Goal: Information Seeking & Learning: Learn about a topic

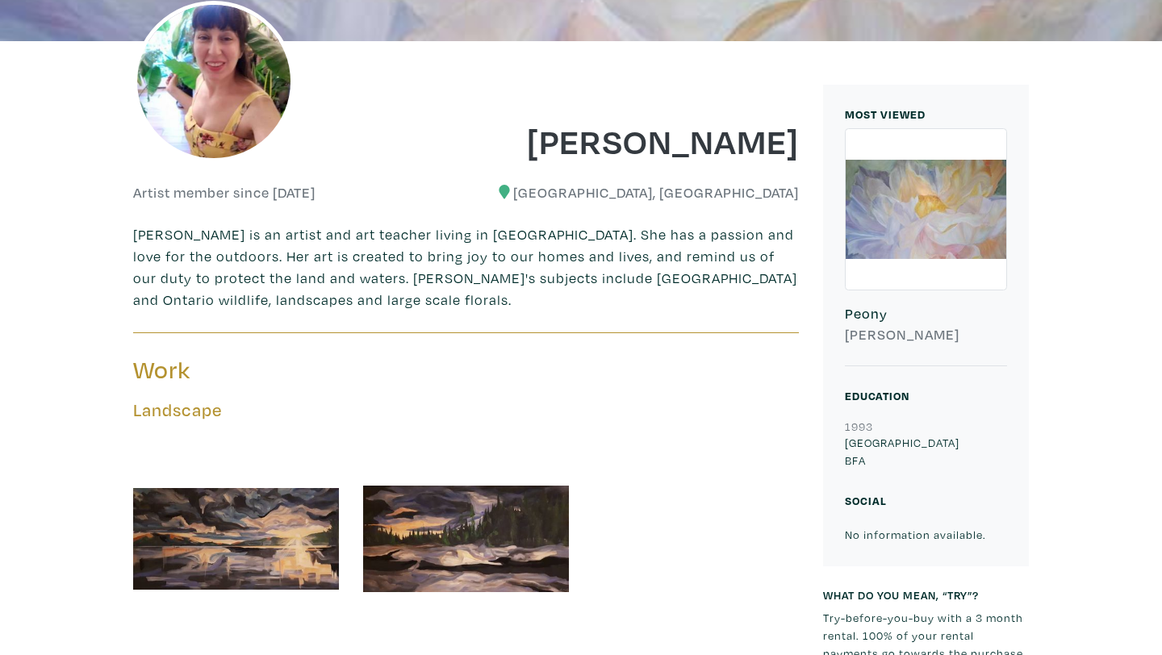
scroll to position [311, 0]
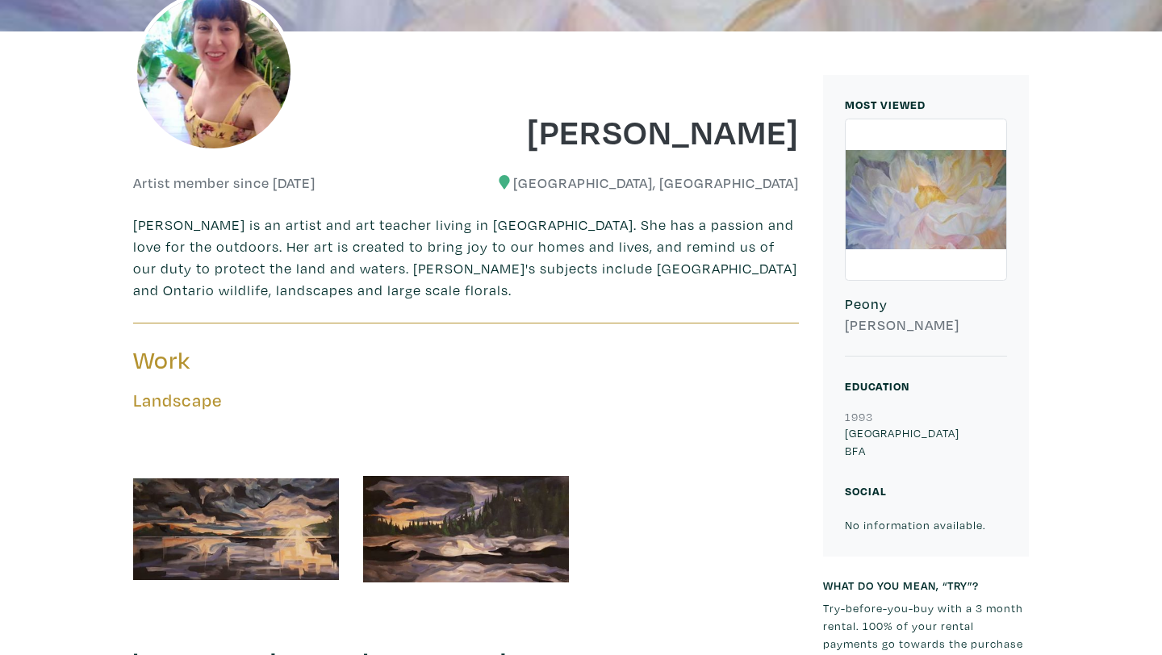
click at [900, 190] on div at bounding box center [926, 199] width 161 height 161
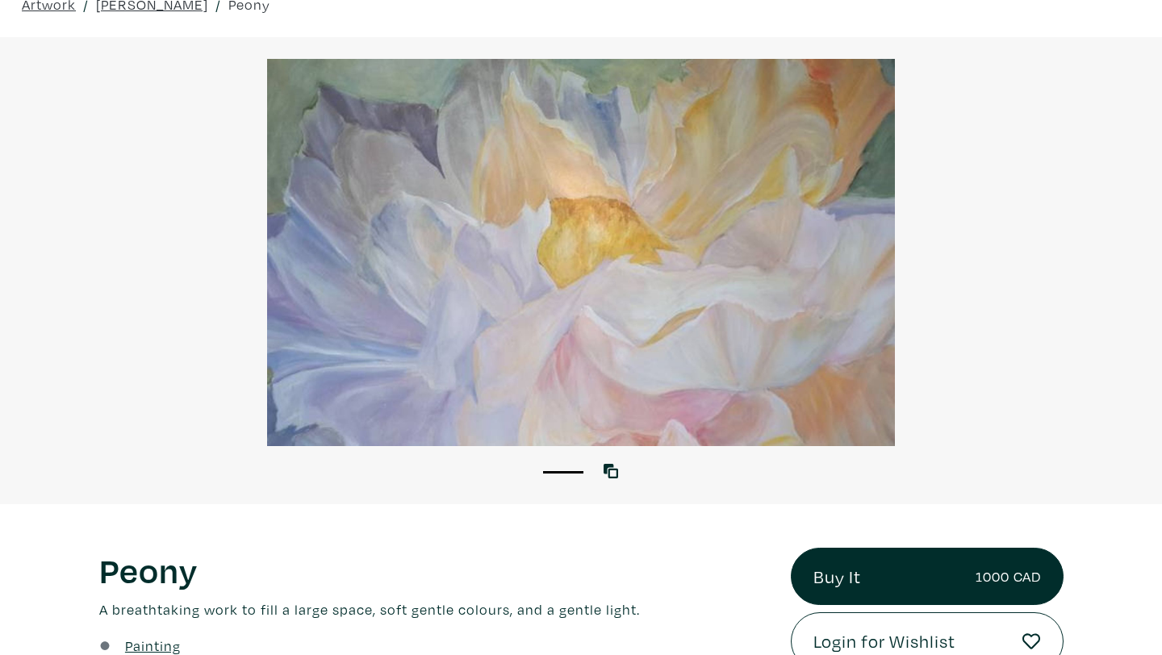
scroll to position [15, 0]
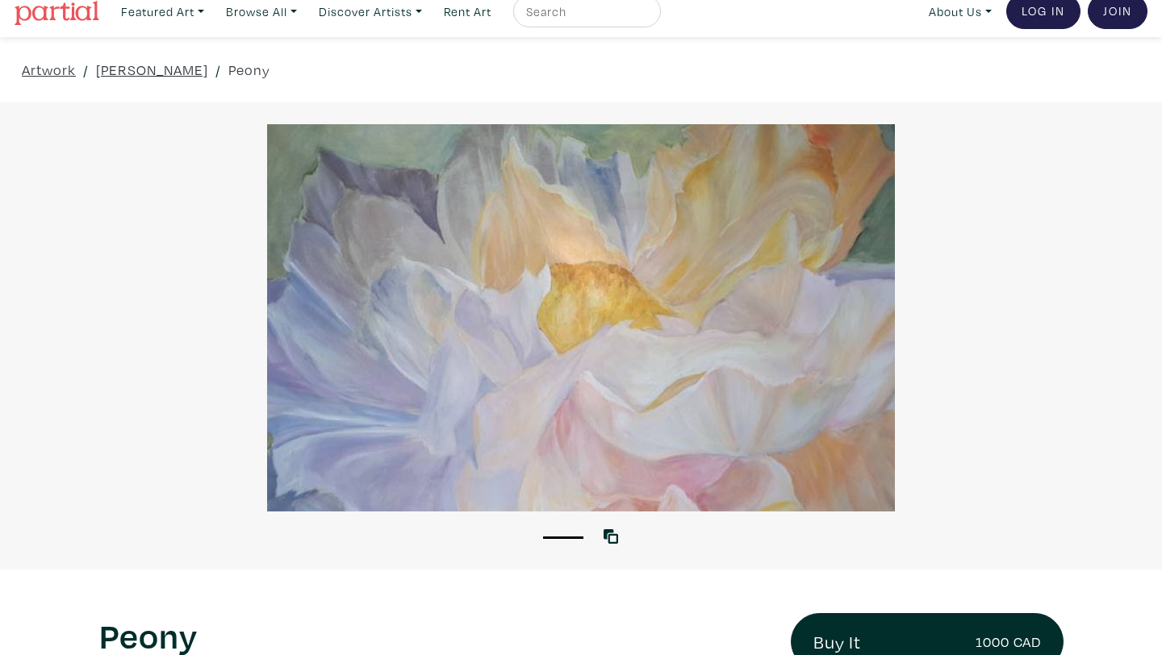
click at [641, 345] on div at bounding box center [581, 317] width 1162 height 387
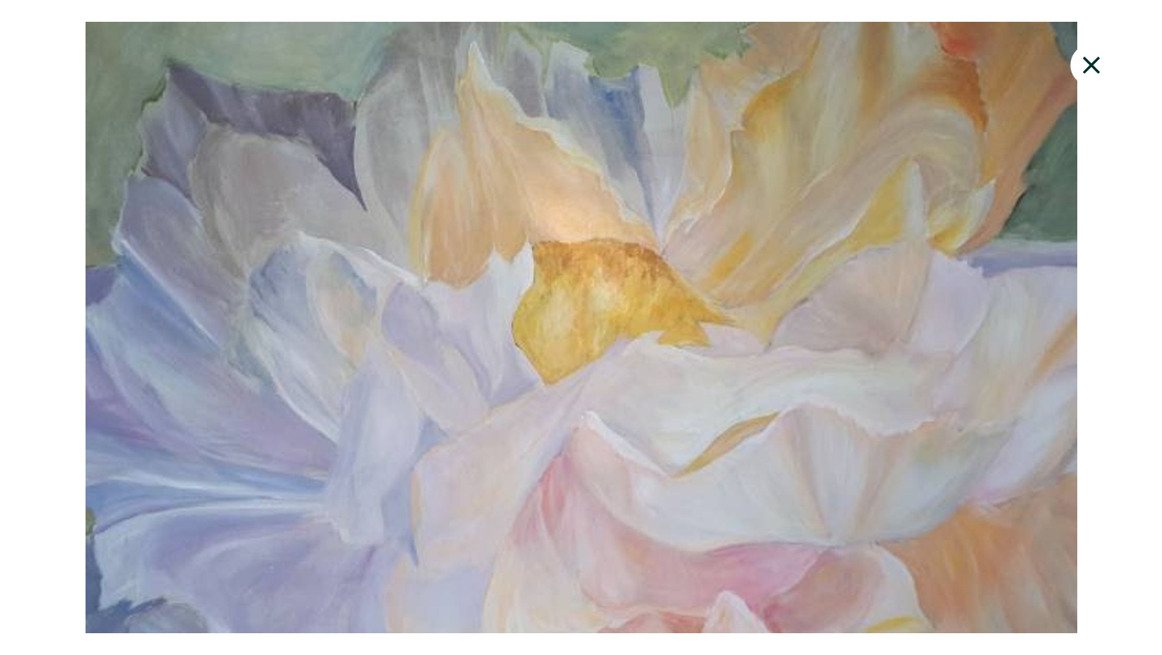
click at [1097, 59] on icon at bounding box center [1091, 64] width 17 height 17
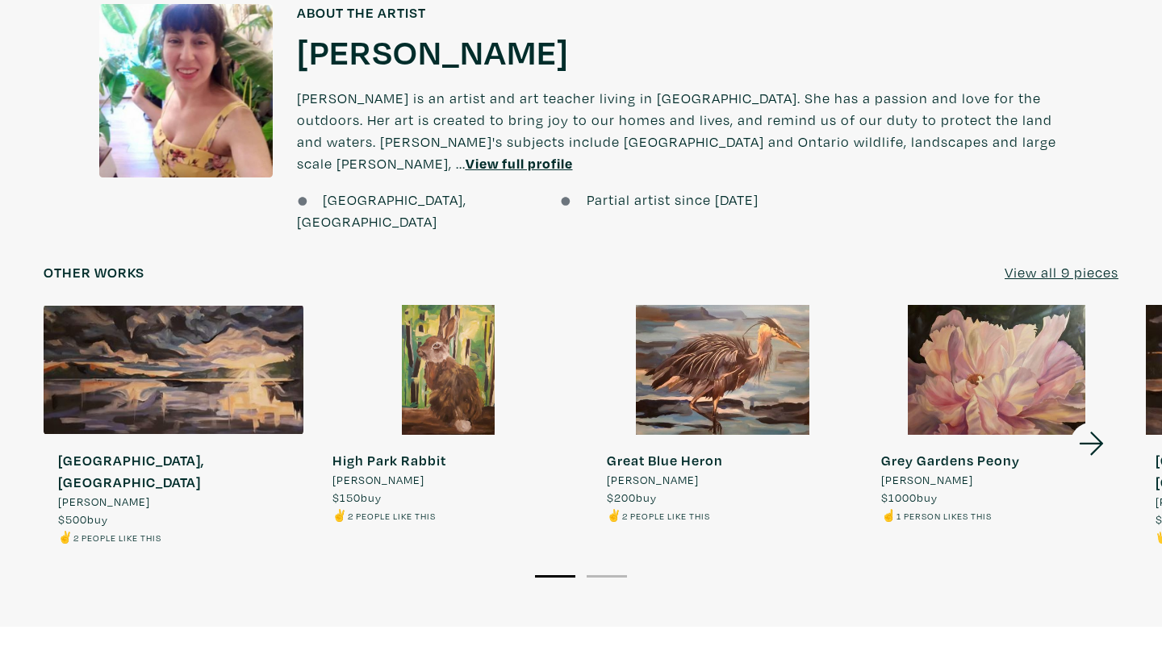
scroll to position [1186, 0]
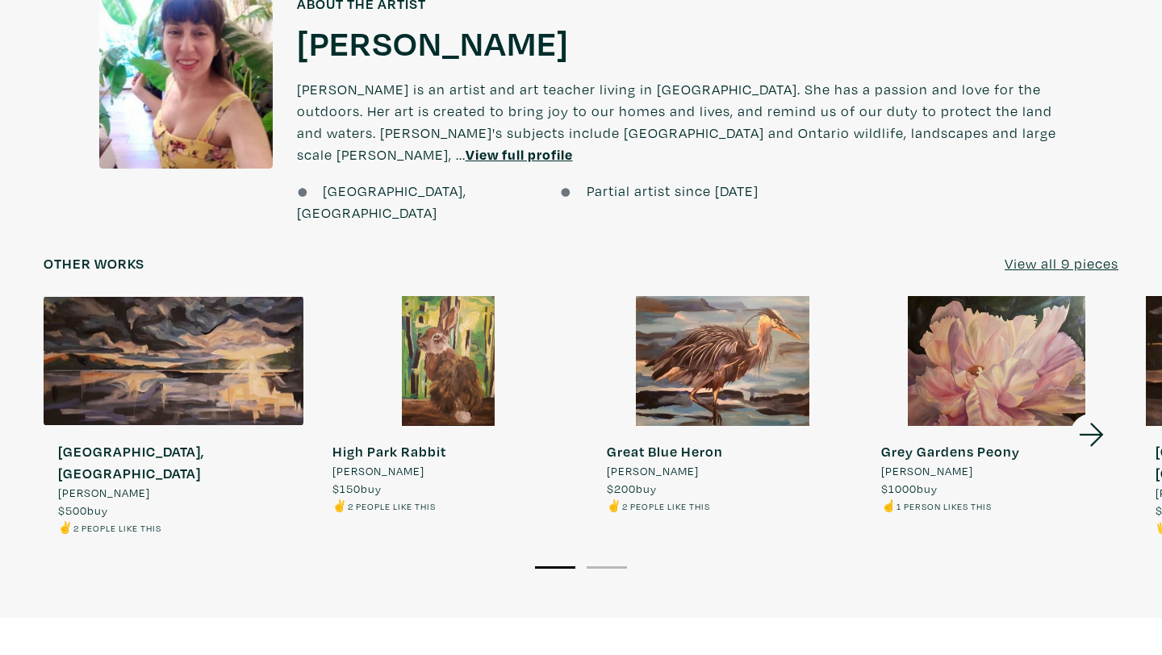
click at [445, 341] on div at bounding box center [448, 361] width 260 height 130
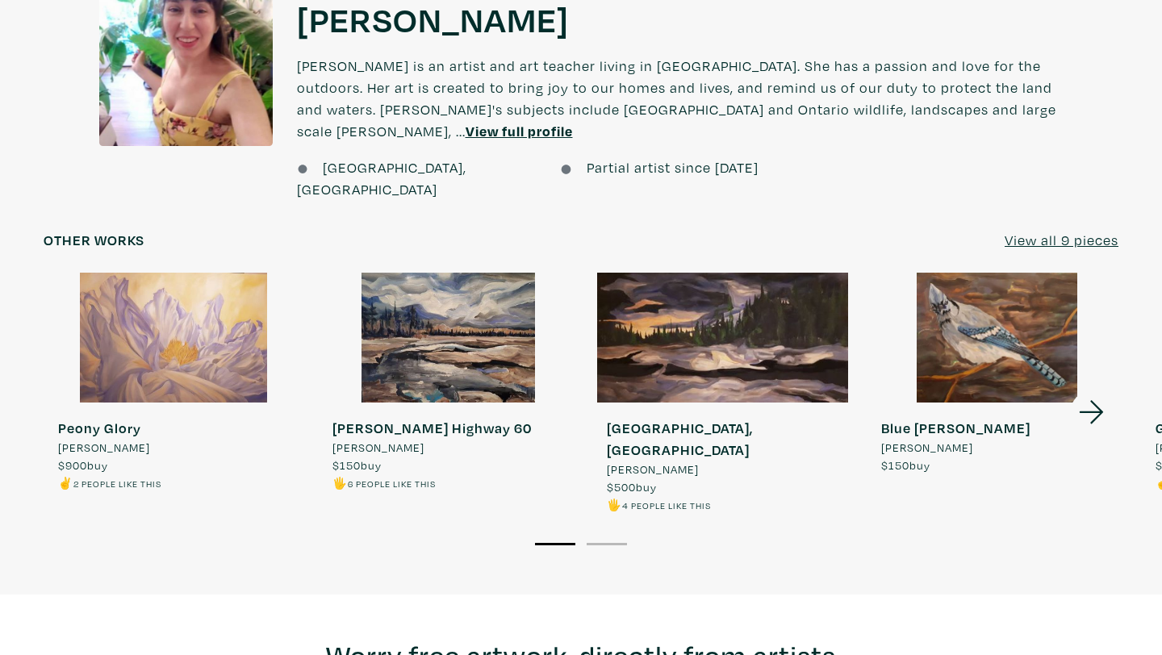
scroll to position [1222, 0]
click at [161, 302] on div at bounding box center [174, 337] width 260 height 130
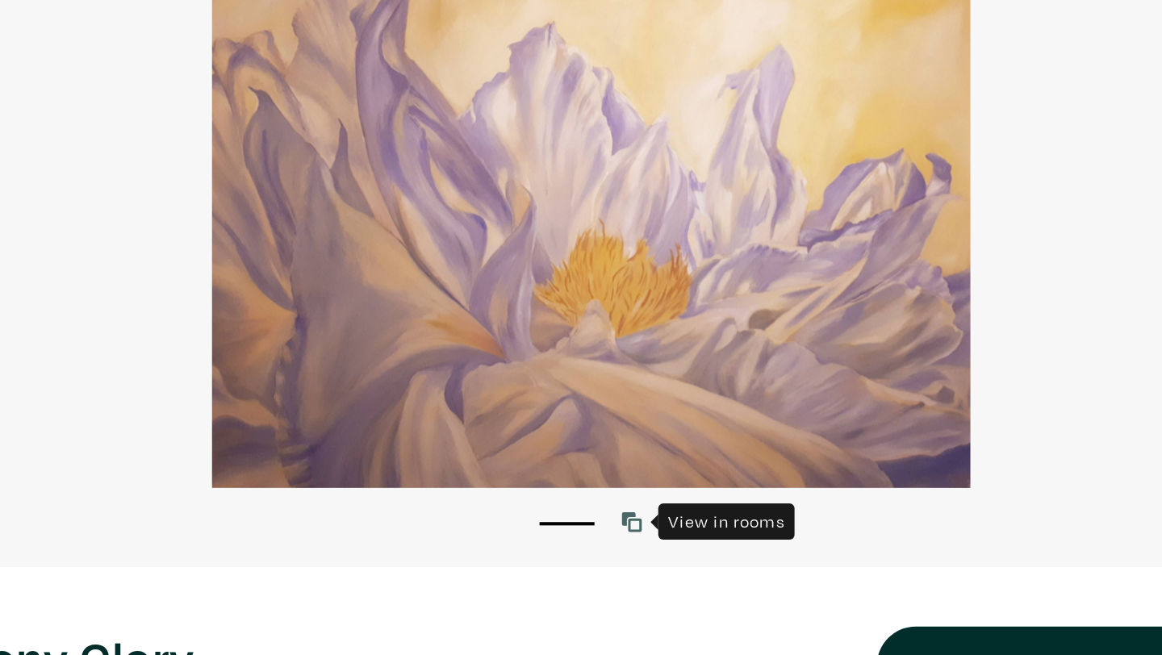
click at [613, 559] on link at bounding box center [615, 552] width 22 height 22
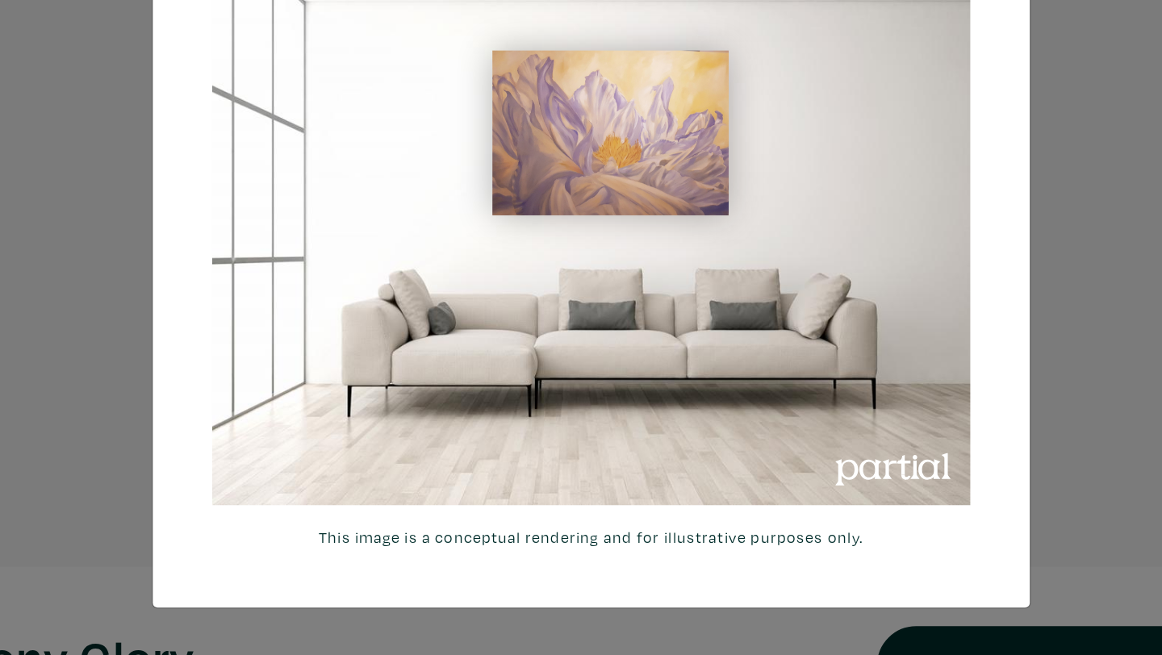
click at [976, 275] on div "× 664c6a6d6e3476504e6b79362f4172494552756f69424f306573337867644a4961614a537a457…" at bounding box center [581, 327] width 1162 height 655
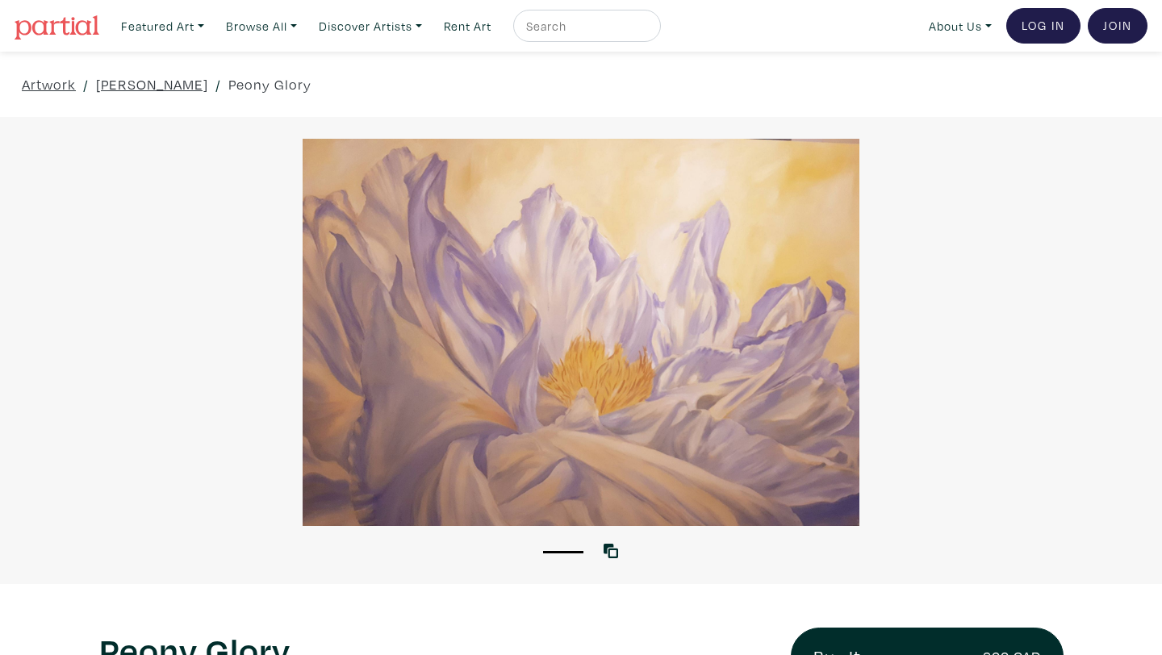
click at [754, 312] on div at bounding box center [581, 332] width 1162 height 387
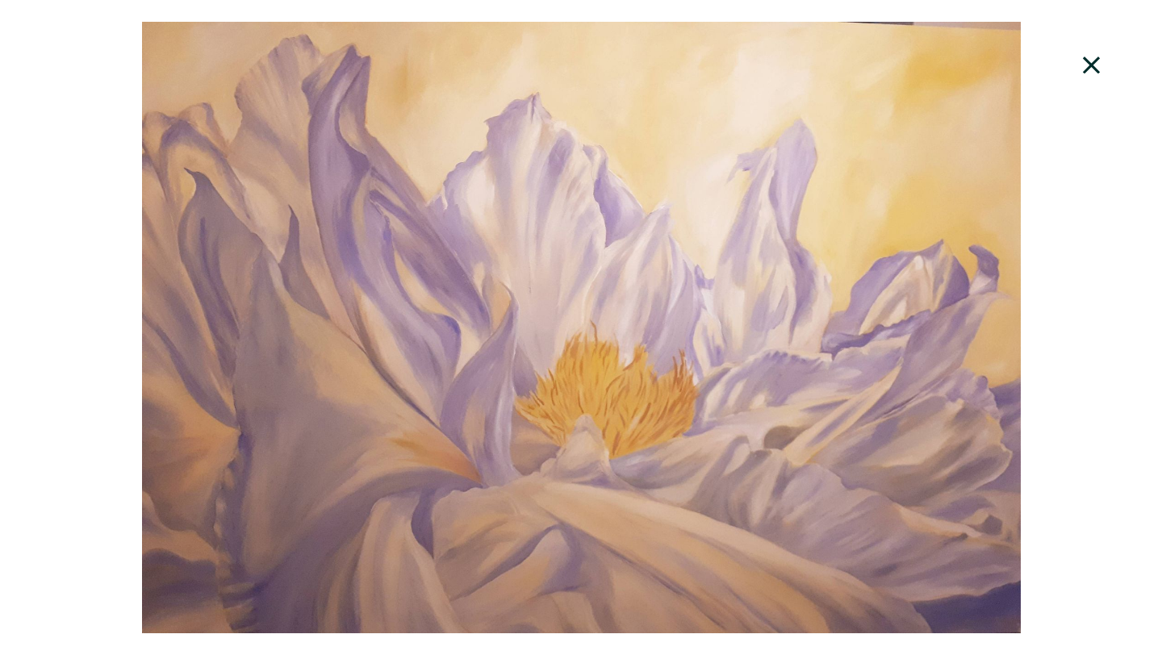
click at [1096, 66] on icon at bounding box center [1091, 66] width 55 height 44
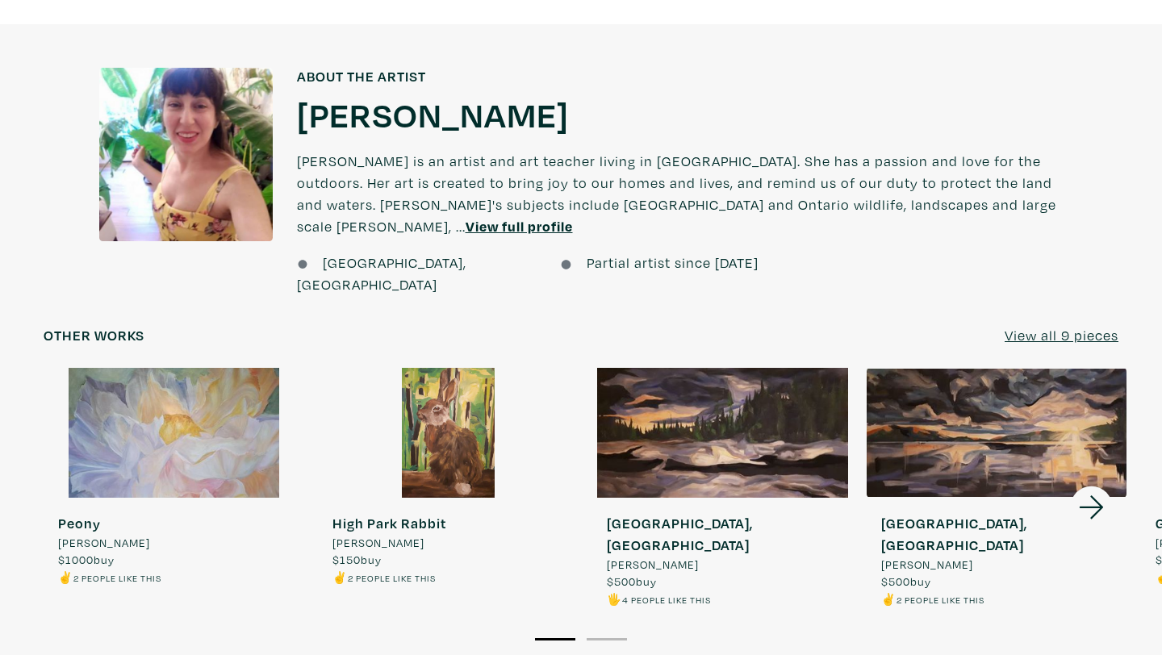
scroll to position [1126, 0]
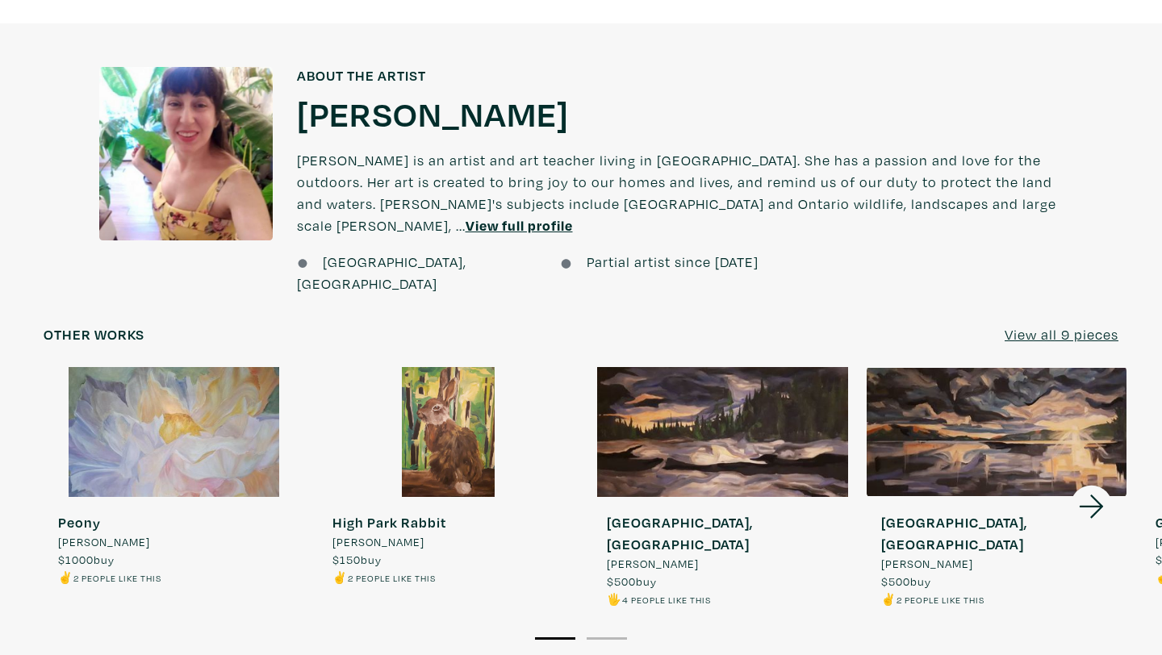
click at [1064, 325] on u "View all 9 pieces" at bounding box center [1062, 334] width 114 height 19
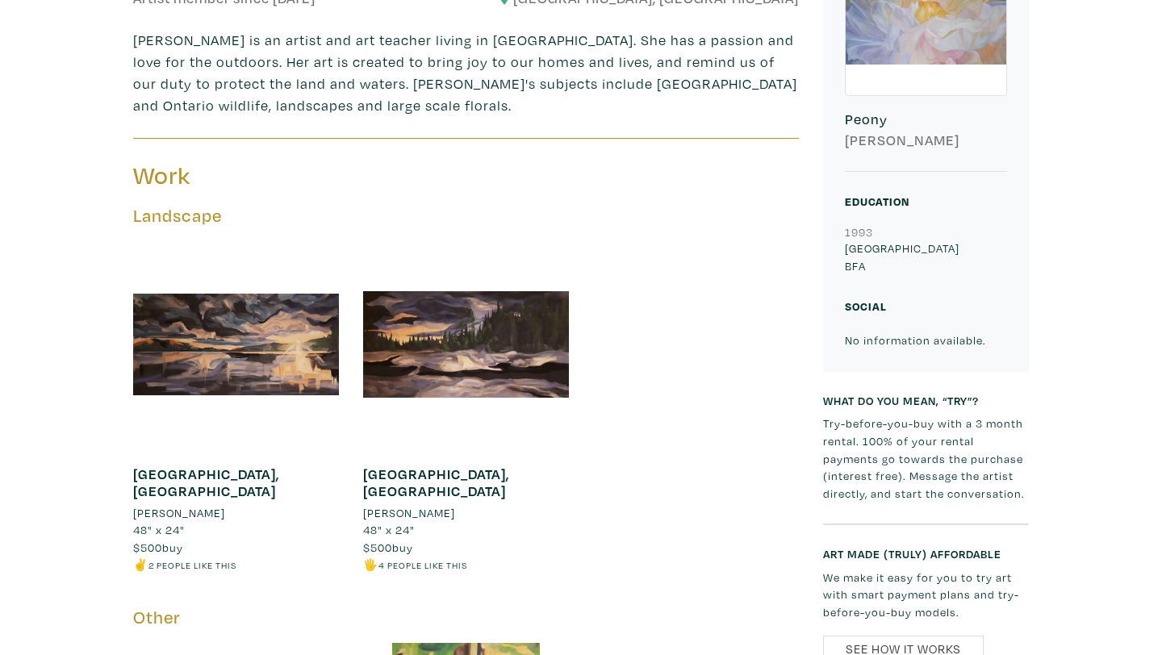
scroll to position [497, 0]
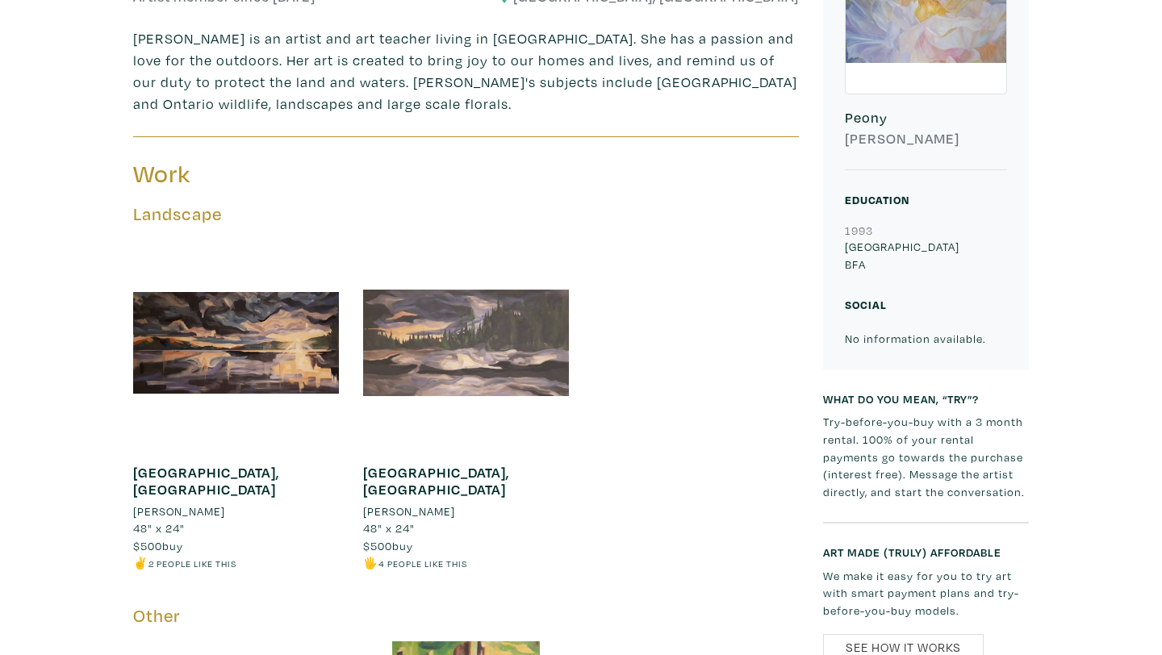
click at [477, 326] on div at bounding box center [466, 343] width 206 height 206
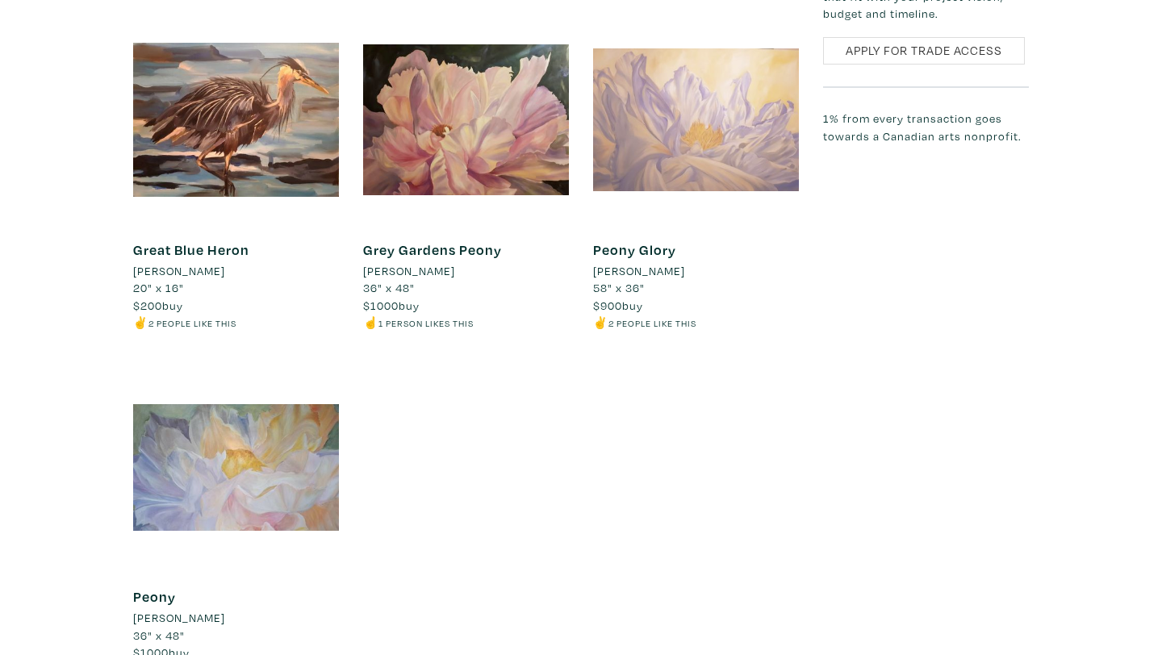
scroll to position [1469, 0]
click at [671, 139] on div at bounding box center [696, 119] width 206 height 206
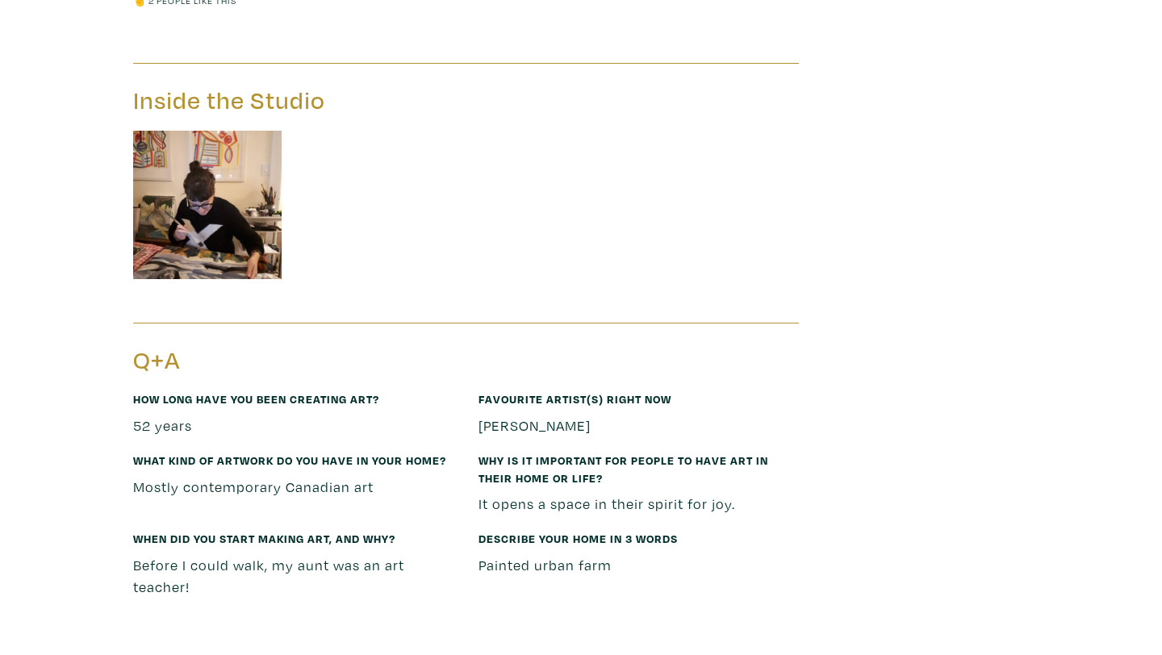
scroll to position [2141, 0]
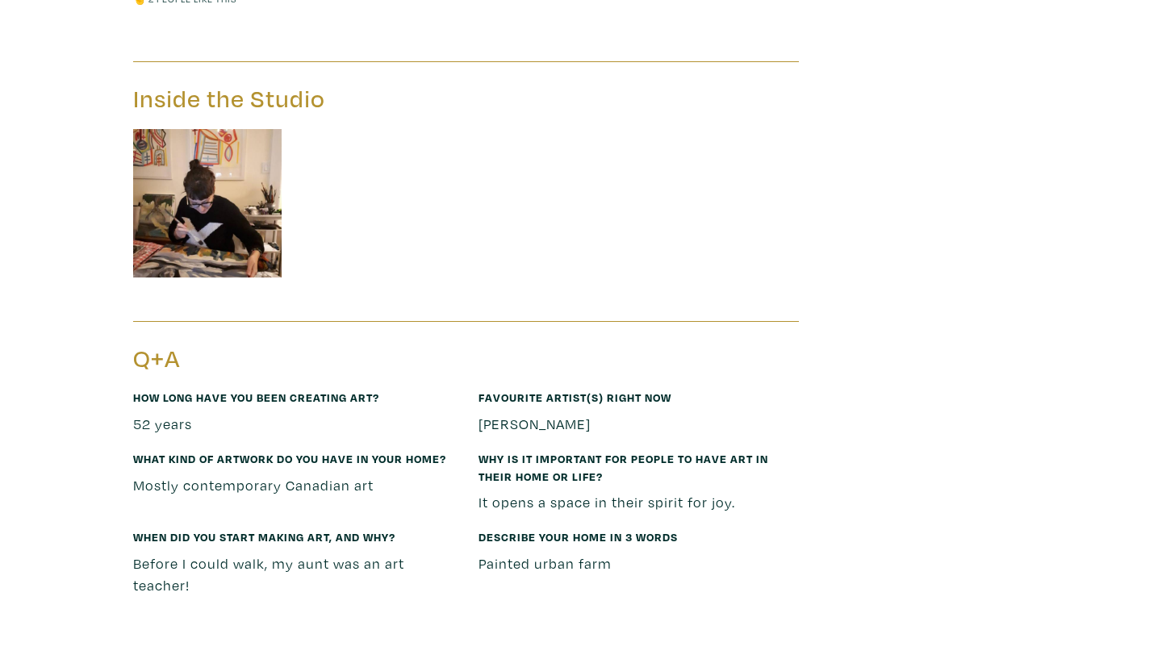
click at [189, 195] on img at bounding box center [207, 203] width 148 height 148
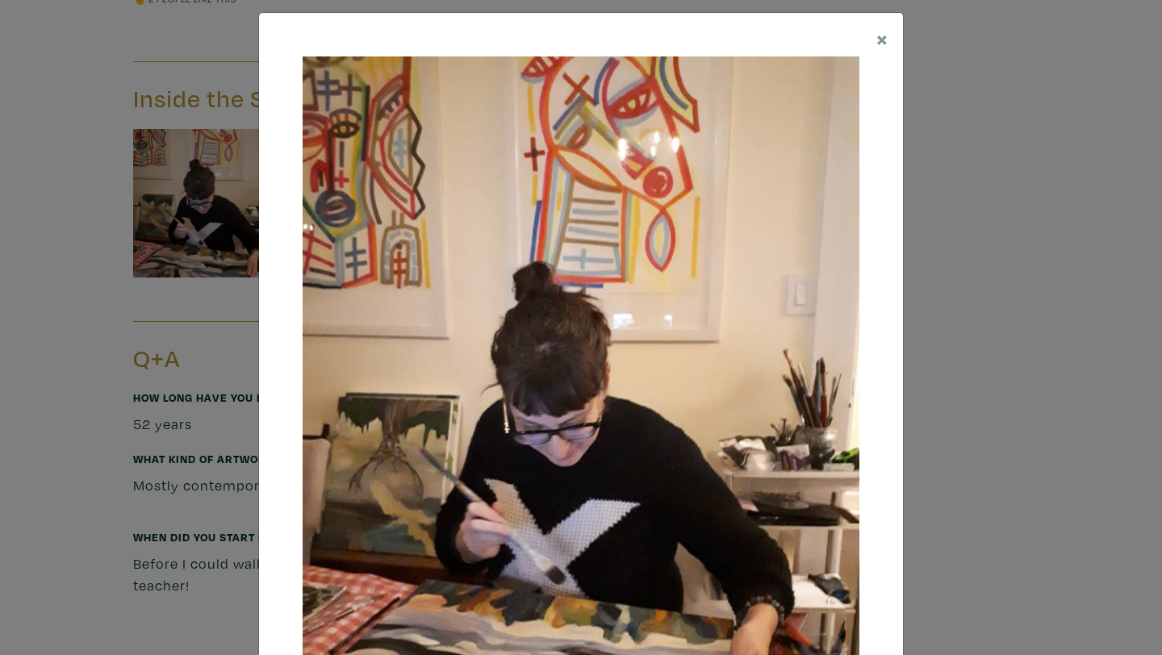
scroll to position [10, 0]
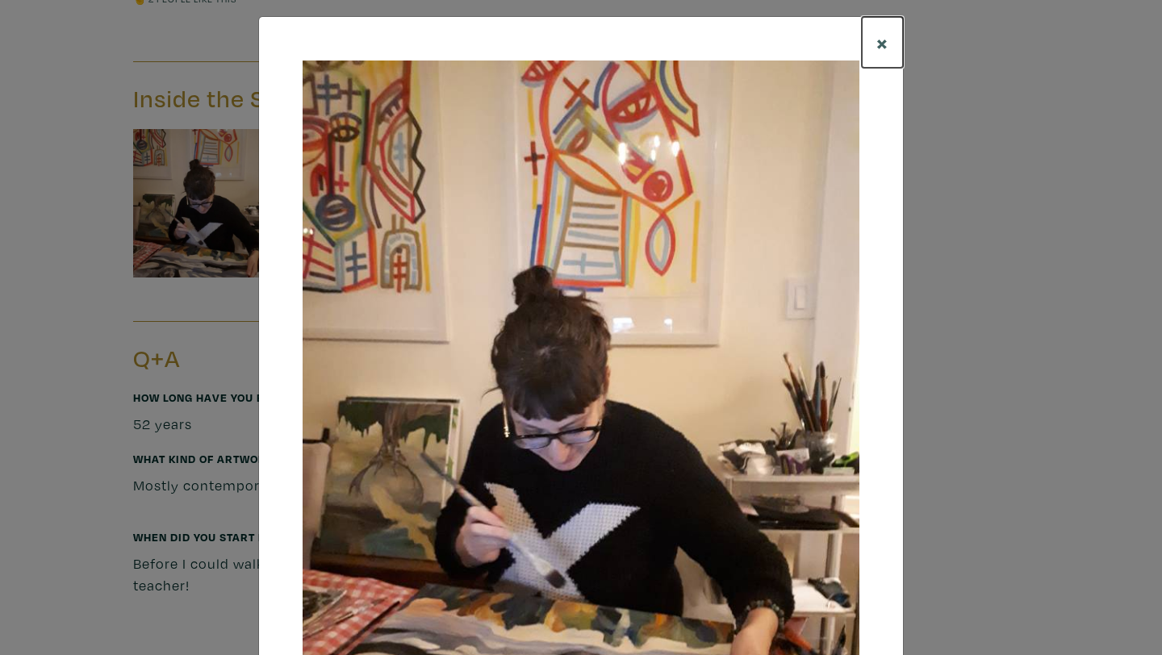
click at [889, 38] on button "×" at bounding box center [882, 42] width 41 height 51
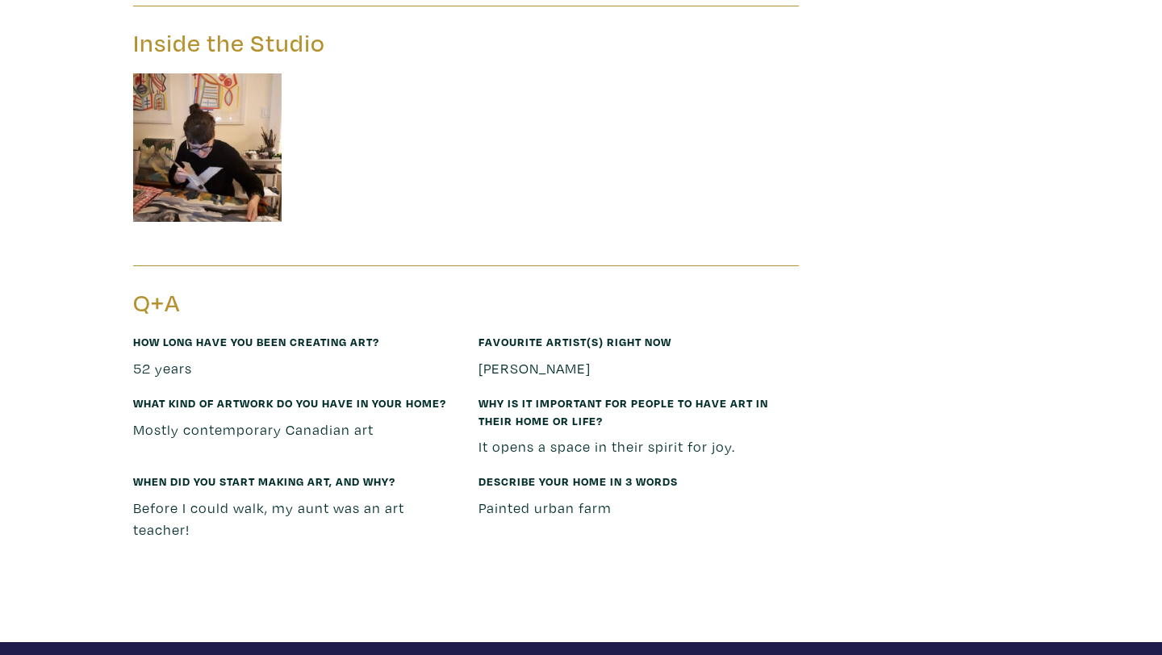
scroll to position [2204, 0]
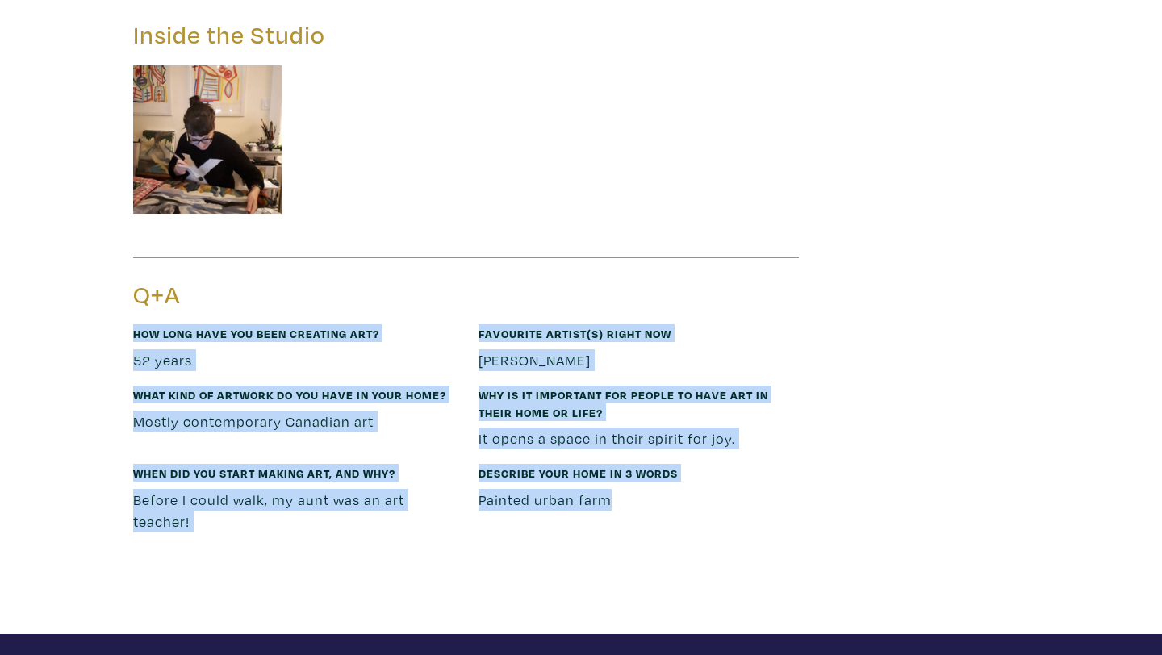
drag, startPoint x: 507, startPoint y: 262, endPoint x: 514, endPoint y: 560, distance: 297.8
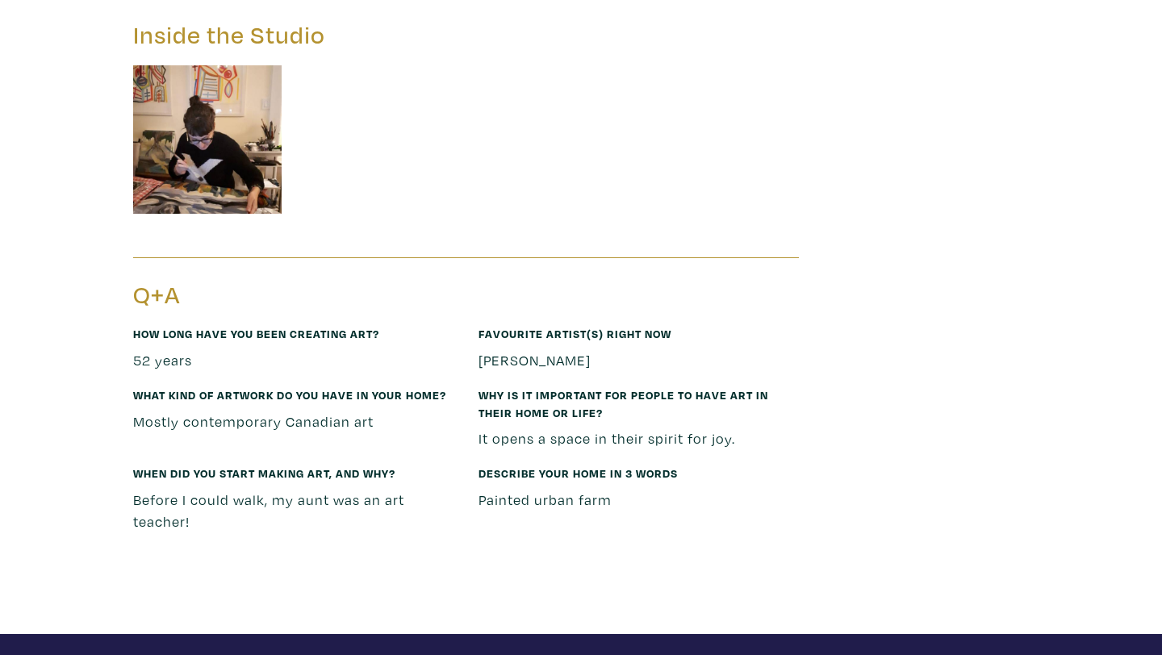
click at [497, 353] on p "Christie Belcourt" at bounding box center [638, 360] width 321 height 22
click at [495, 353] on p "Christie Belcourt" at bounding box center [638, 360] width 321 height 22
click at [481, 355] on p "Christie Belcourt" at bounding box center [638, 360] width 321 height 22
drag, startPoint x: 462, startPoint y: 357, endPoint x: 591, endPoint y: 355, distance: 129.1
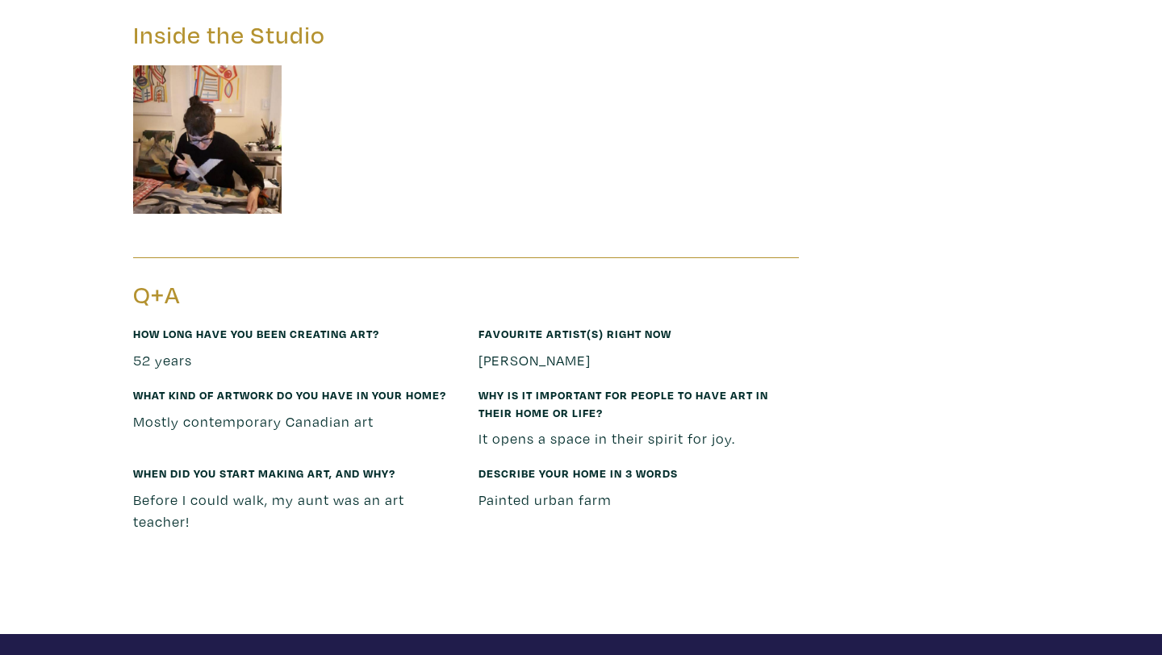
click at [591, 355] on div "How long have you been creating art? 52 years Favourite artist(s) right now Chr…" at bounding box center [466, 435] width 690 height 222
click at [592, 355] on p "Christie Belcourt" at bounding box center [638, 360] width 321 height 22
drag, startPoint x: 592, startPoint y: 355, endPoint x: 478, endPoint y: 352, distance: 113.8
click at [478, 352] on p "Christie Belcourt" at bounding box center [638, 360] width 321 height 22
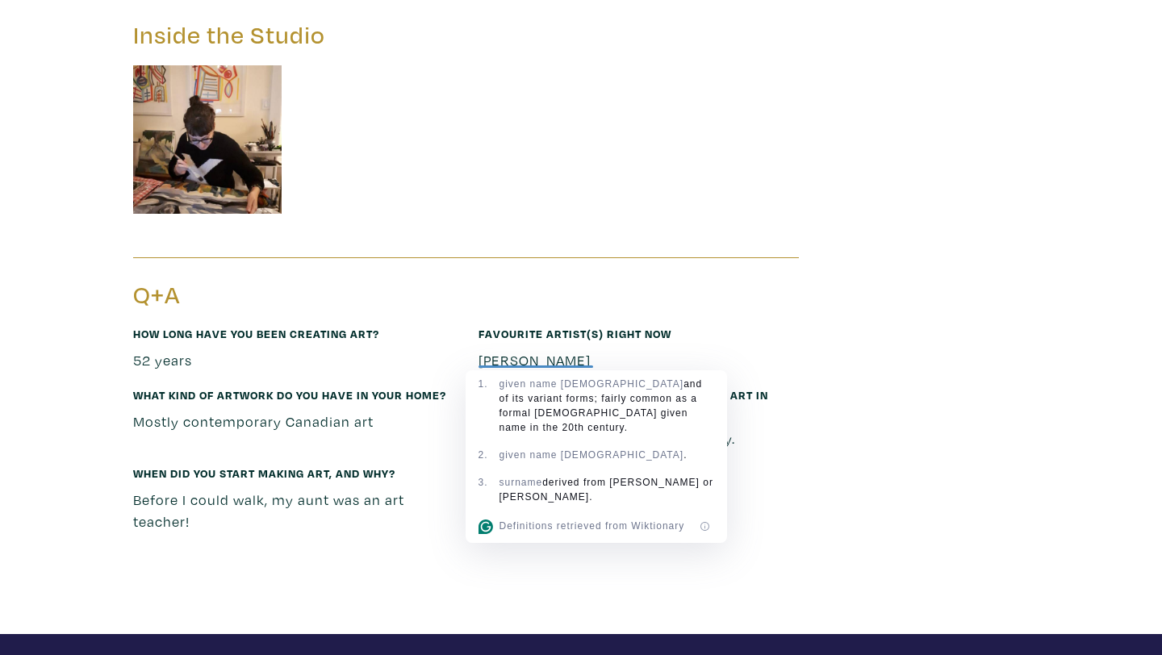
click at [290, 535] on div "When did you start making art, and why? Before I could walk, my aunt was an art…" at bounding box center [293, 505] width 345 height 83
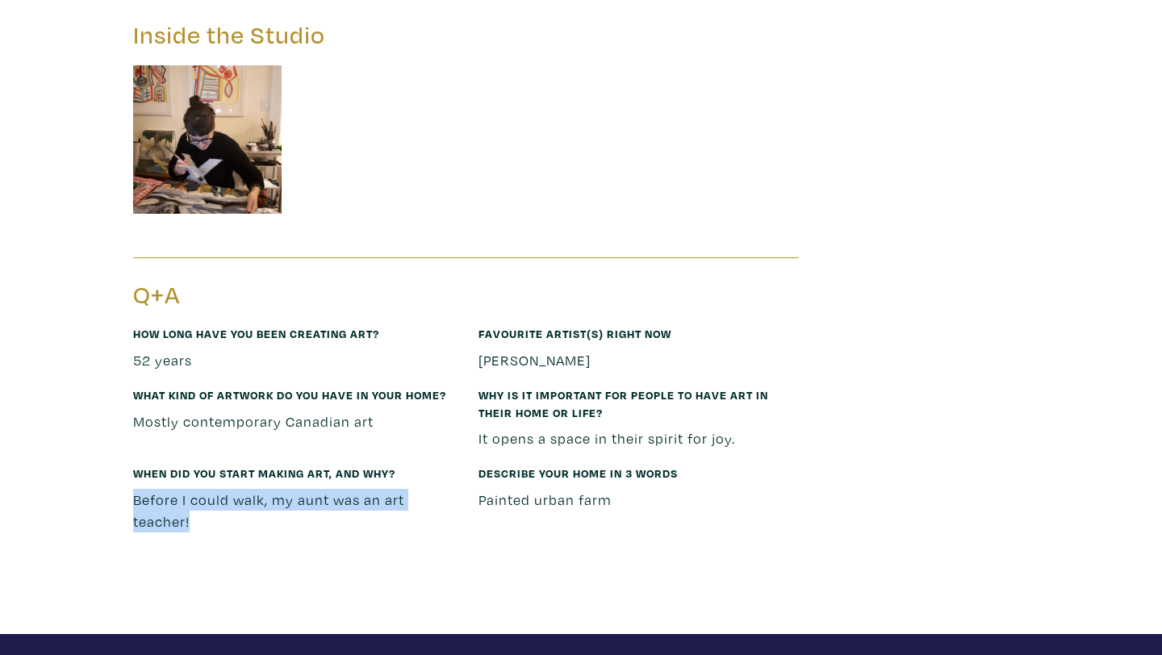
drag, startPoint x: 318, startPoint y: 558, endPoint x: 204, endPoint y: 478, distance: 139.0
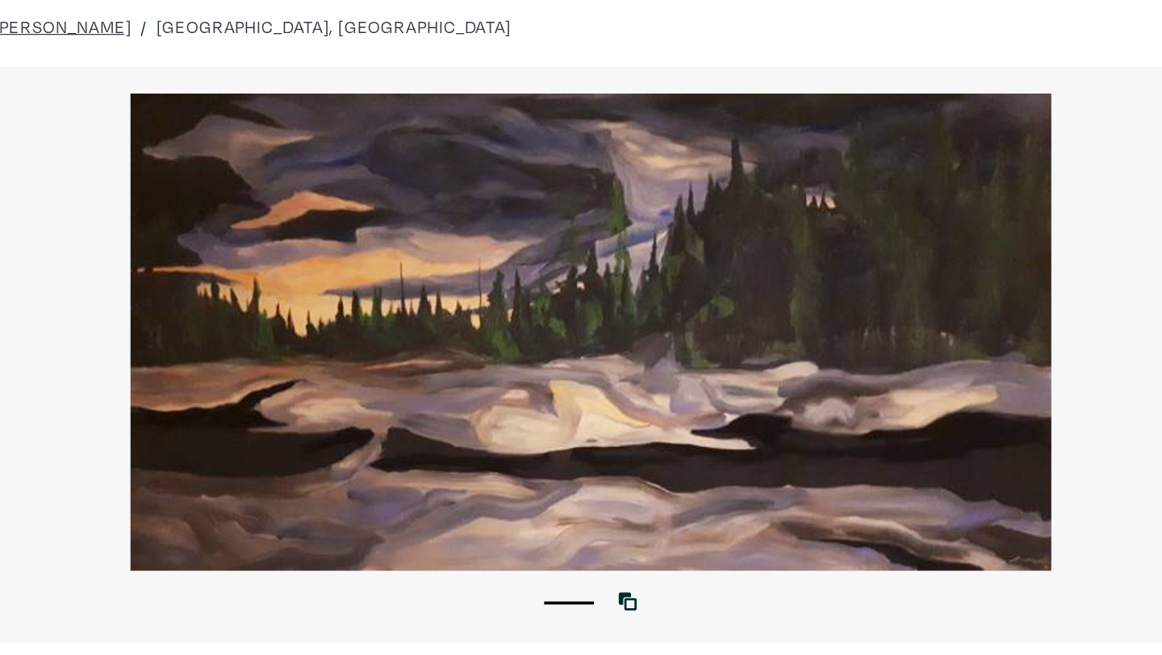
click at [565, 555] on li "1" at bounding box center [563, 551] width 40 height 16
click at [938, 101] on div "Artwork / Liza Zawadzka / Elephant Lake Thaw, South Algonquin" at bounding box center [581, 84] width 1162 height 65
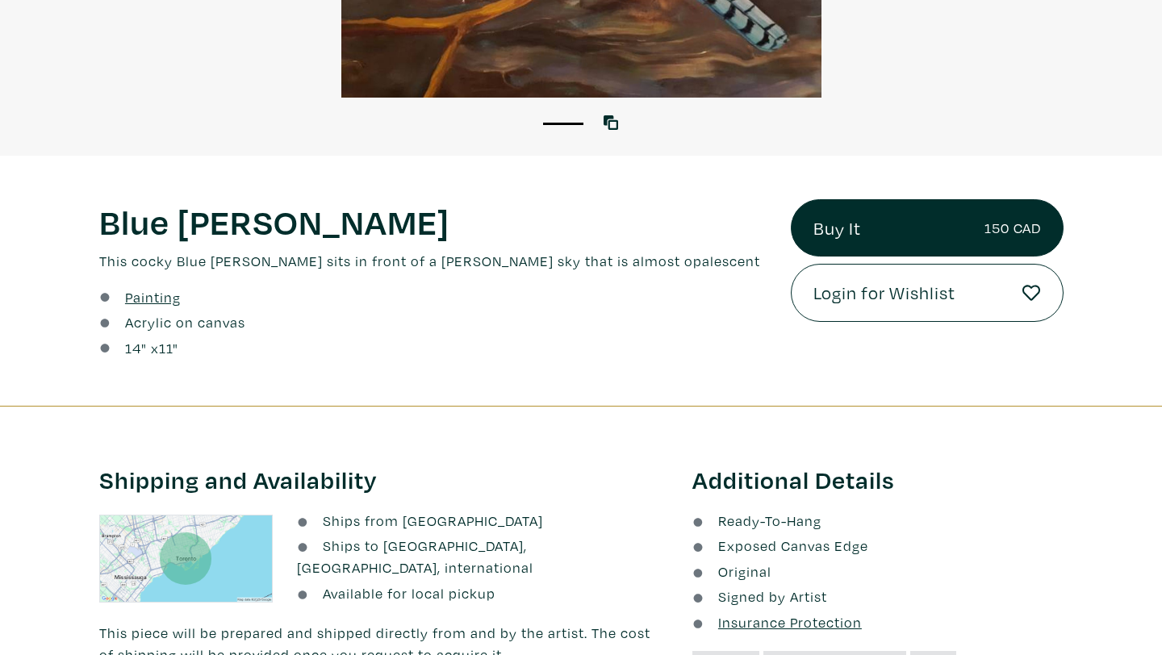
scroll to position [454, 0]
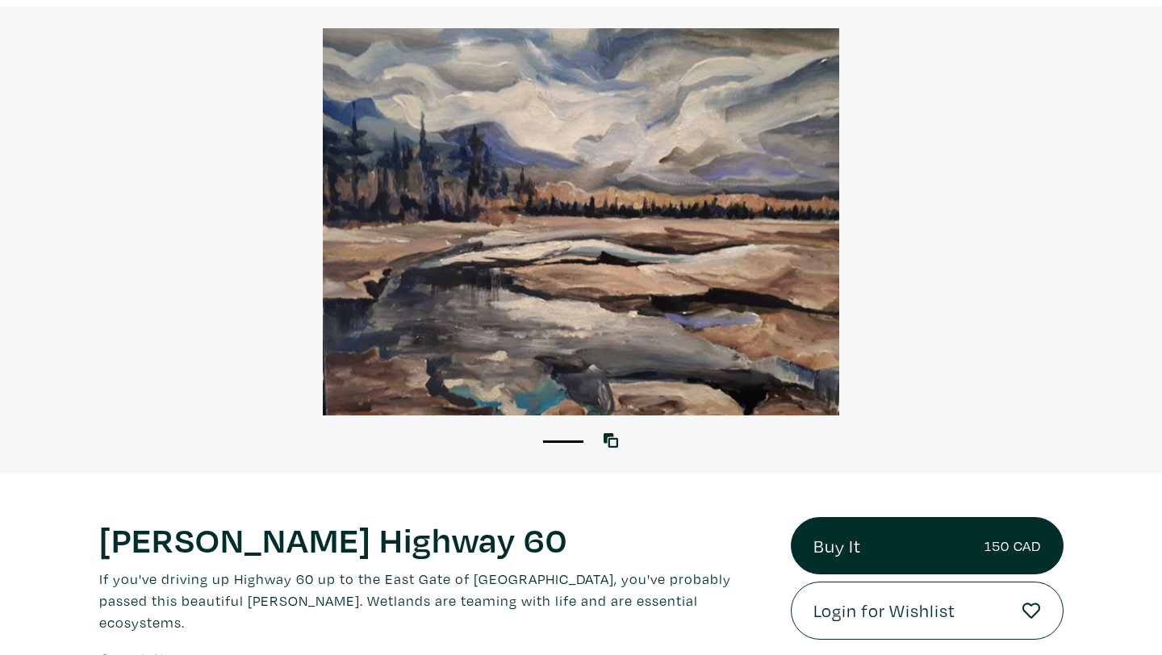
scroll to position [114, 0]
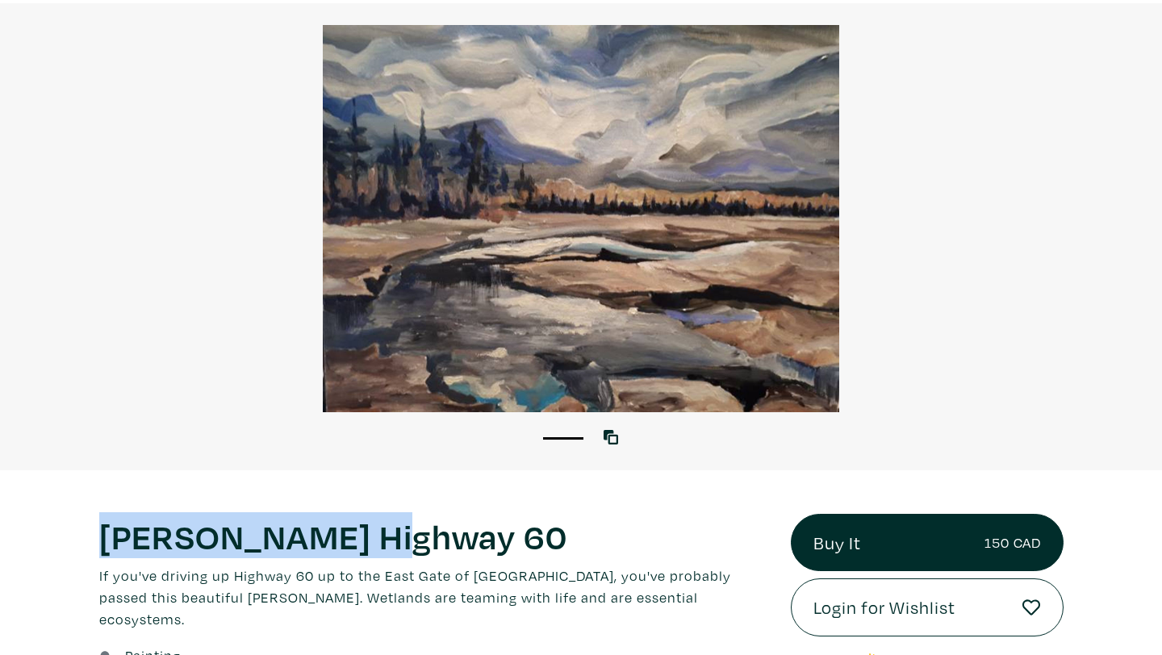
drag, startPoint x: 406, startPoint y: 537, endPoint x: 2, endPoint y: 524, distance: 404.5
copy div "1 View with WallSpacer AR Marsh Highway 60"
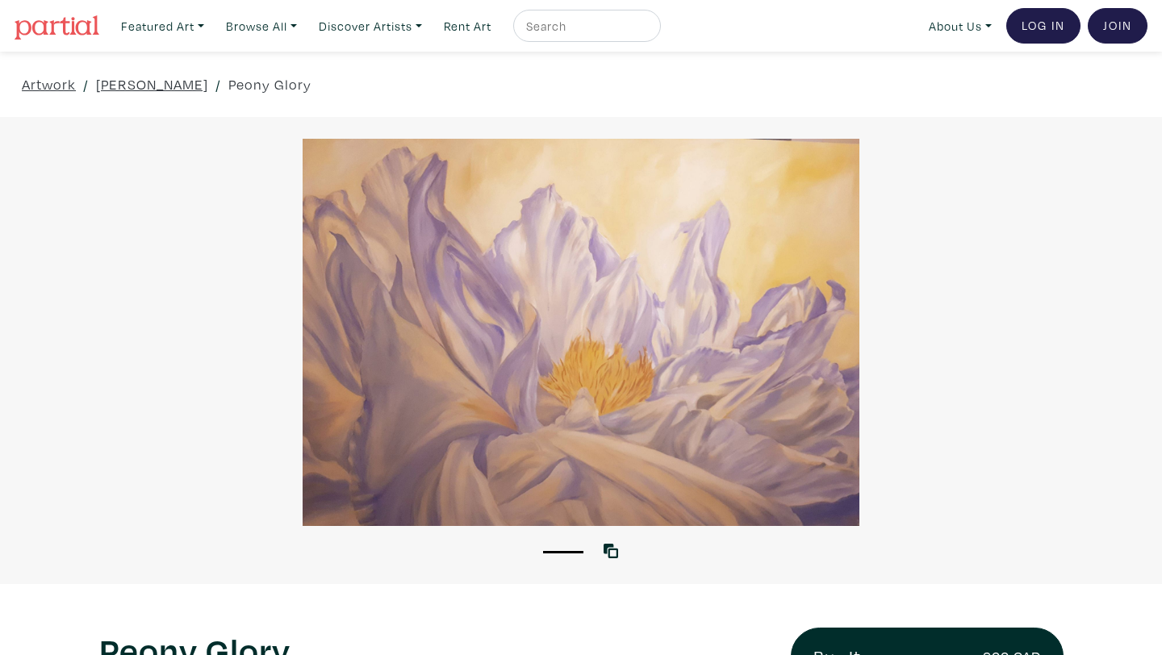
click at [1009, 268] on div at bounding box center [581, 332] width 1162 height 387
